Goal: Task Accomplishment & Management: Manage account settings

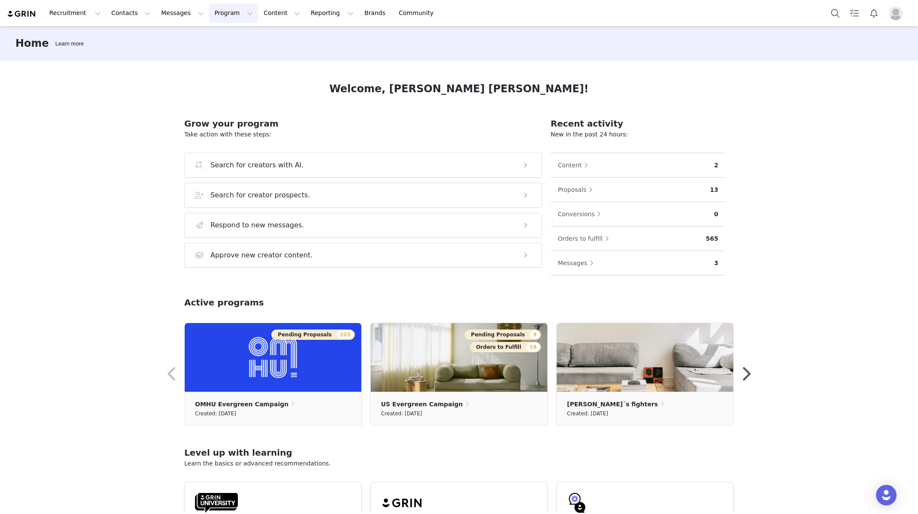
click at [219, 15] on button "Program Program" at bounding box center [233, 12] width 49 height 19
click at [226, 37] on p "Activations" at bounding box center [219, 37] width 33 height 9
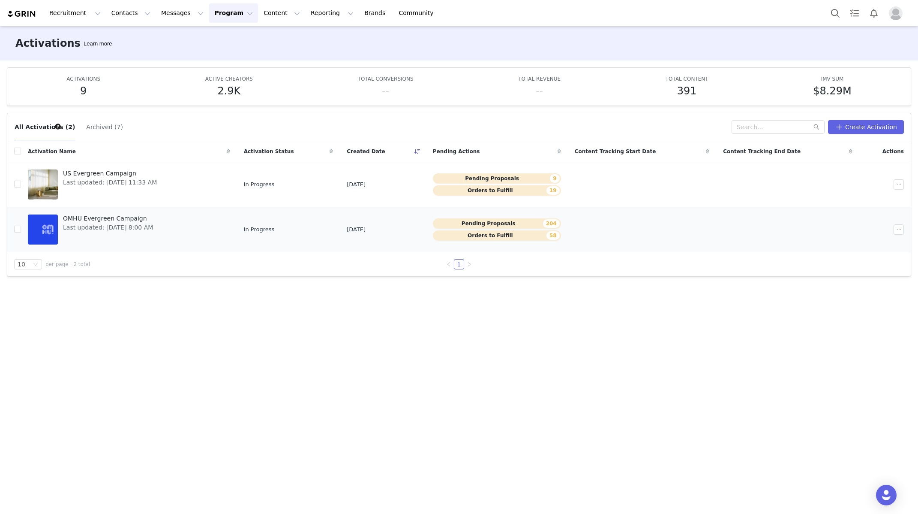
click at [153, 220] on span "OMHU Evergreen Campaign" at bounding box center [108, 218] width 90 height 9
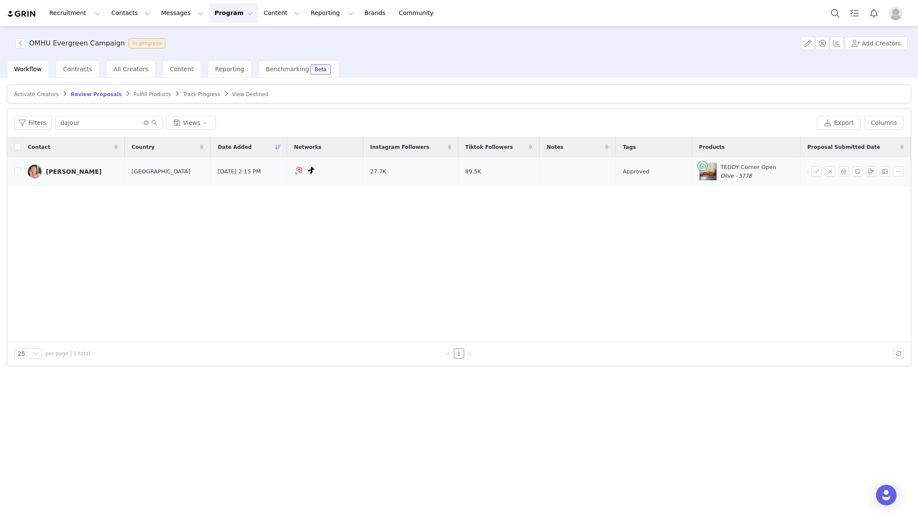
click at [80, 172] on div "[PERSON_NAME]" at bounding box center [74, 171] width 56 height 7
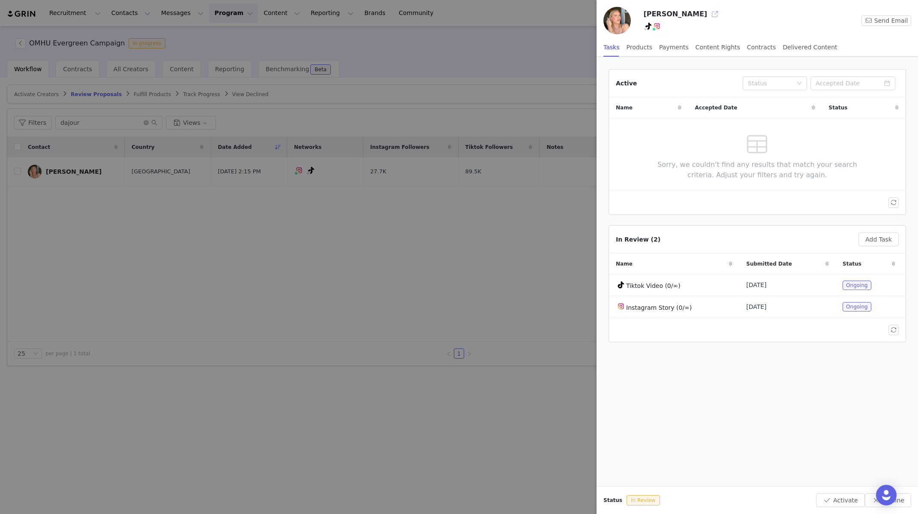
click at [708, 19] on button "button" at bounding box center [715, 14] width 14 height 14
click at [222, 262] on div at bounding box center [459, 257] width 918 height 514
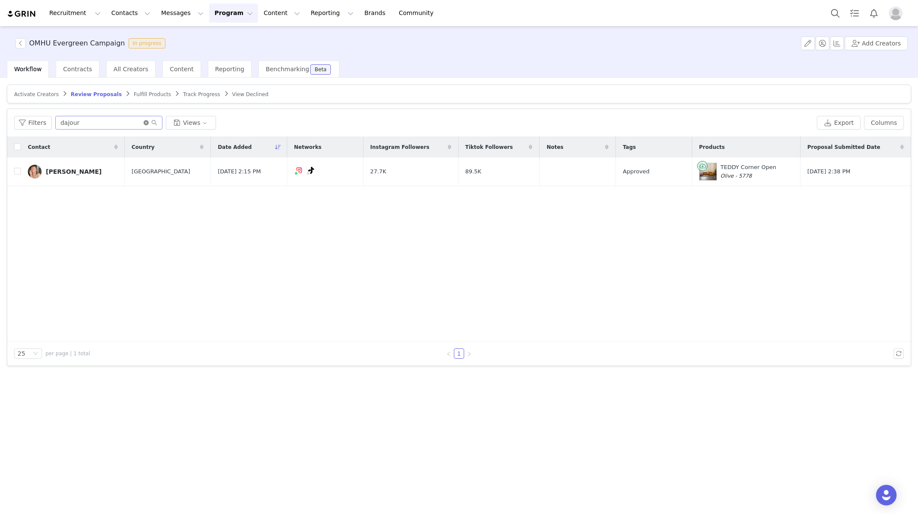
click at [146, 122] on icon "icon: close-circle" at bounding box center [146, 122] width 5 height 5
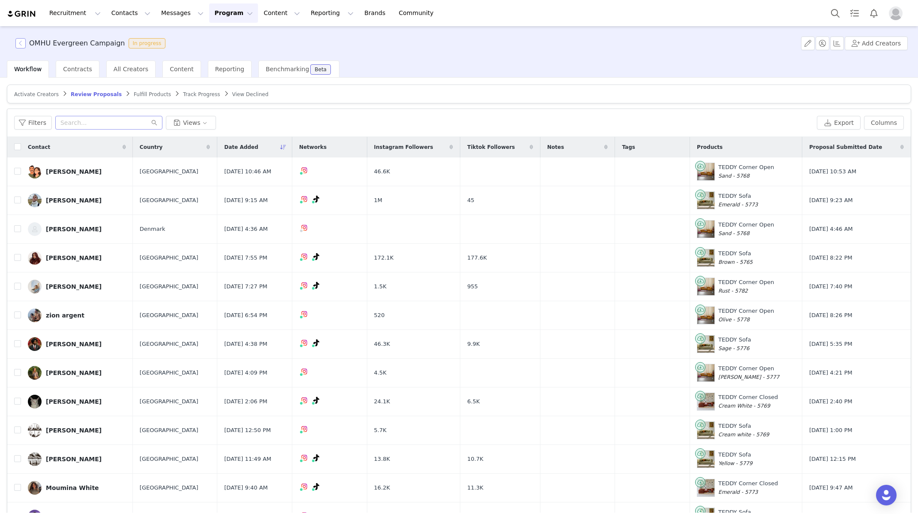
click at [22, 45] on button "button" at bounding box center [20, 43] width 10 height 10
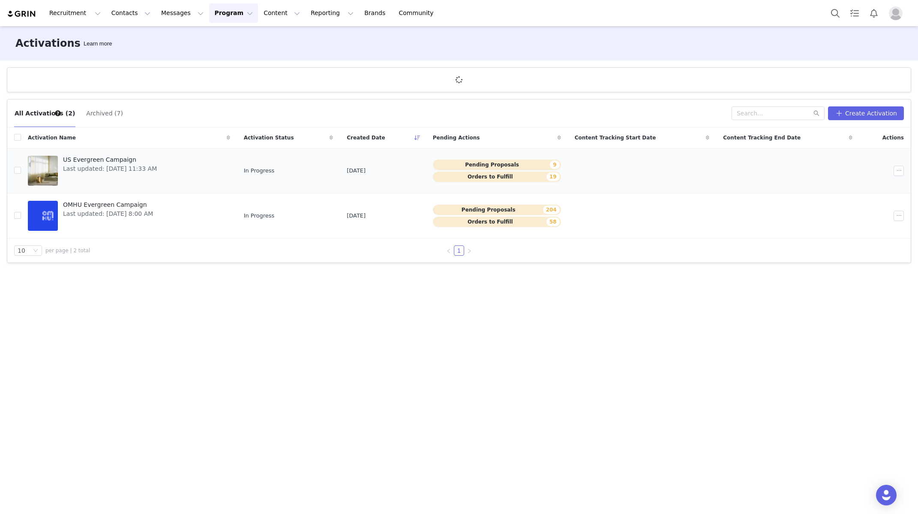
click at [162, 165] on div "US Evergreen Campaign Last updated: Aug 20, 2025 11:33 AM" at bounding box center [110, 170] width 104 height 34
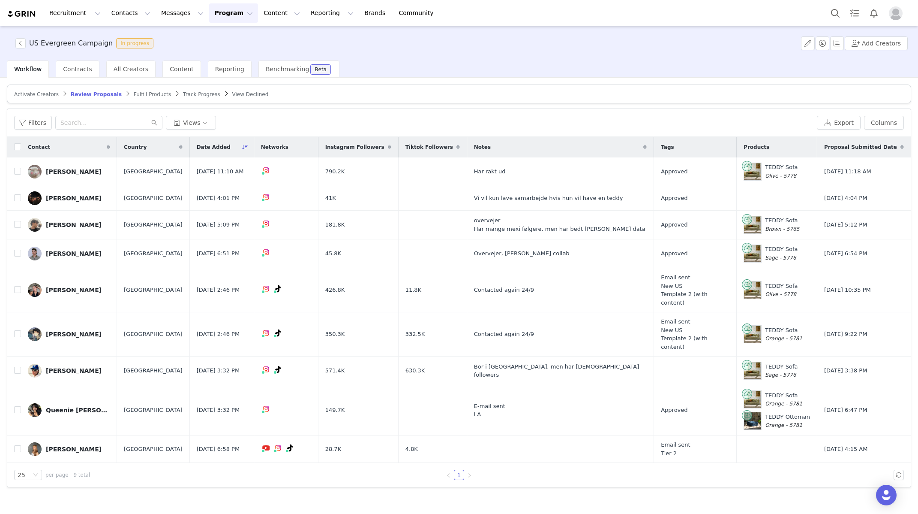
click at [896, 10] on img "Profile" at bounding box center [896, 13] width 14 height 14
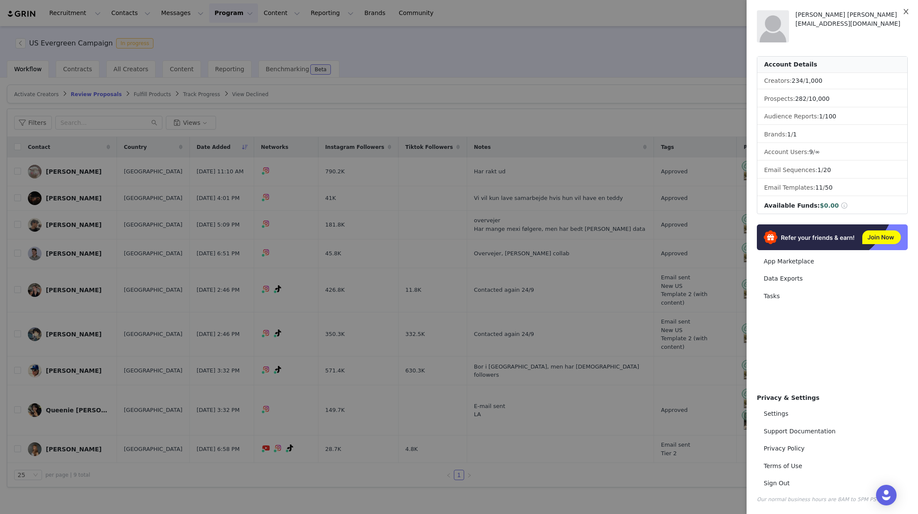
click at [903, 15] on icon "icon: close" at bounding box center [906, 11] width 7 height 7
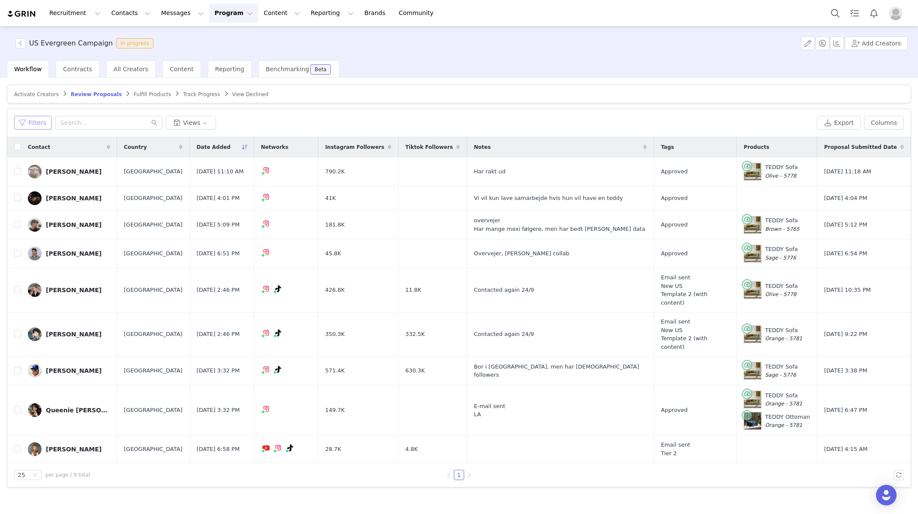
click at [36, 126] on button "Filters" at bounding box center [33, 123] width 38 height 14
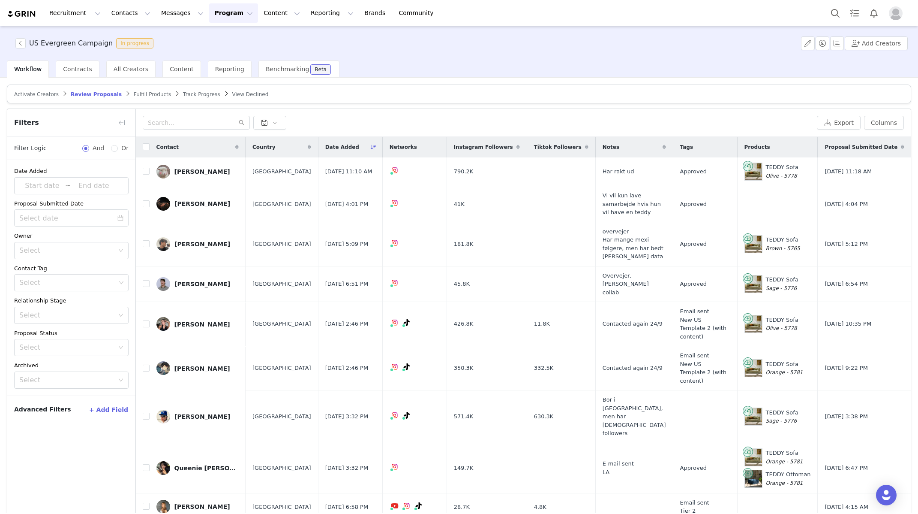
click at [123, 122] on button "button" at bounding box center [122, 123] width 14 height 14
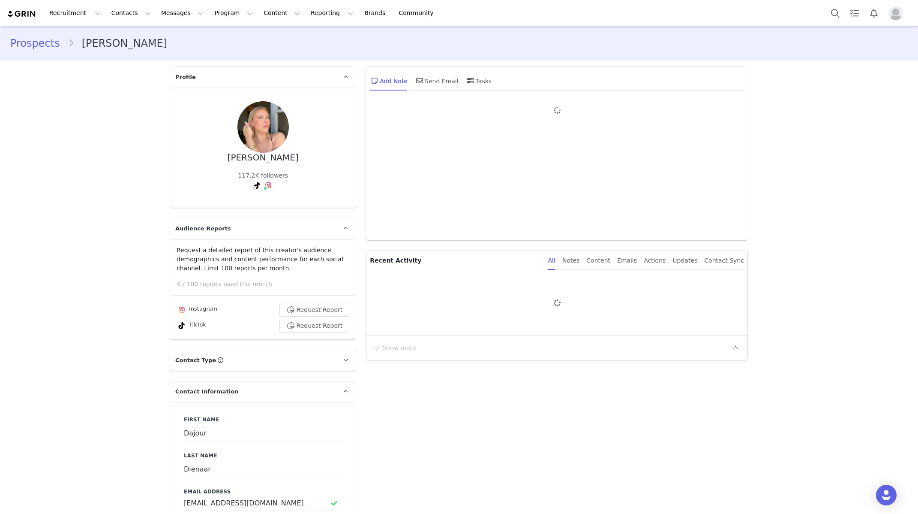
type input "+1 ([GEOGRAPHIC_DATA])"
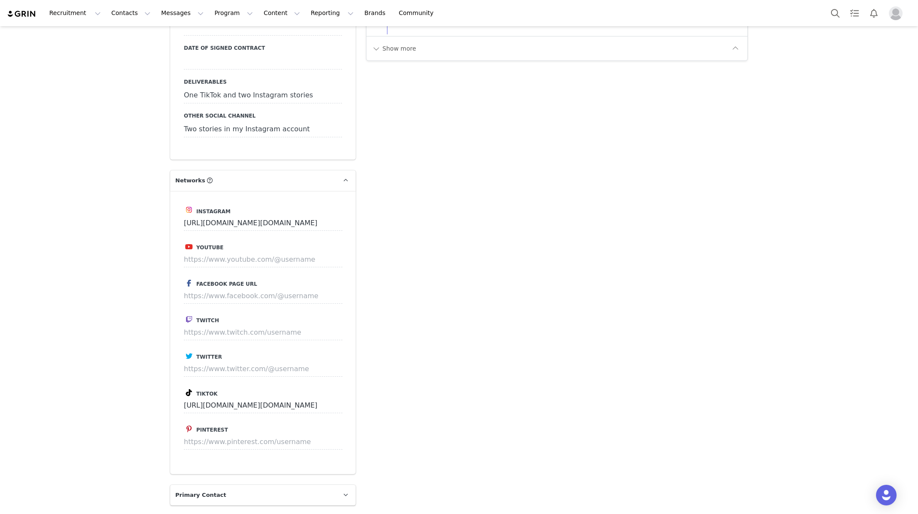
scroll to position [1419, 0]
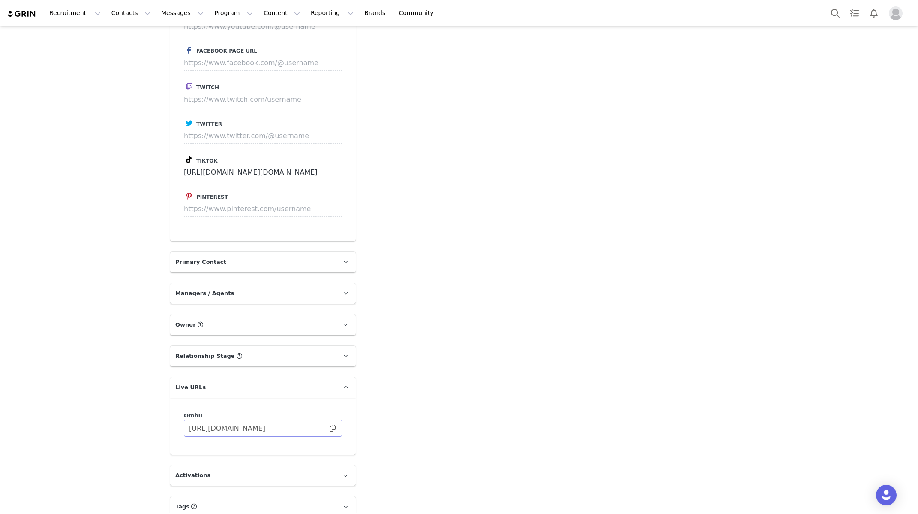
click at [333, 428] on span at bounding box center [332, 428] width 9 height 0
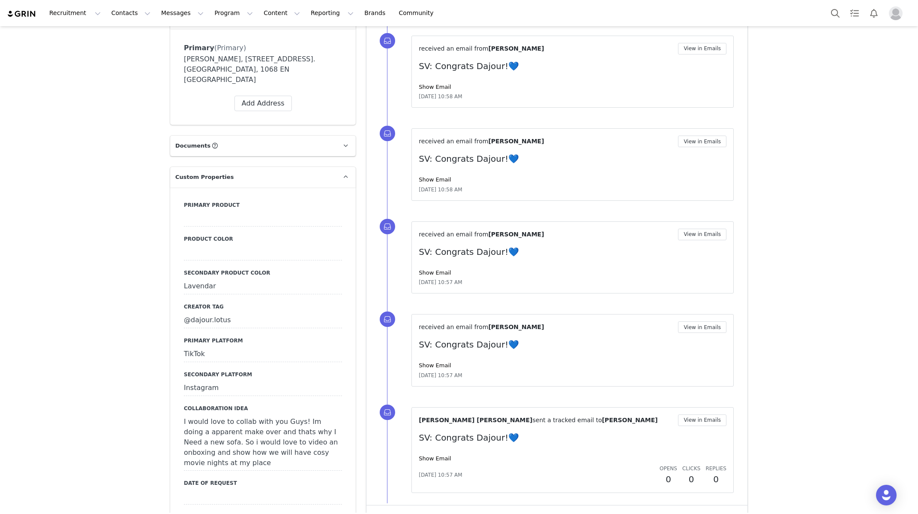
scroll to position [660, 0]
